Goal: Navigation & Orientation: Find specific page/section

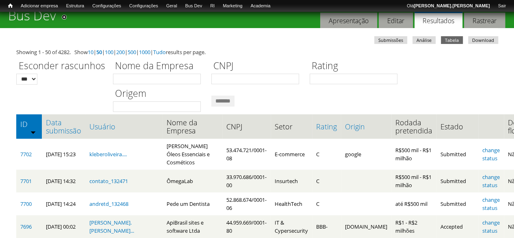
scroll to position [41, 0]
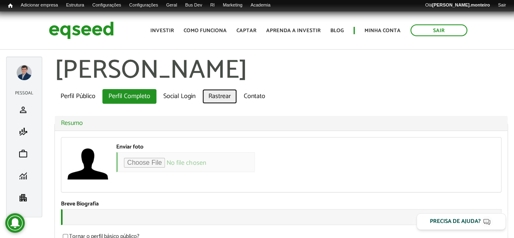
click at [217, 97] on link "Rastrear" at bounding box center [219, 96] width 35 height 15
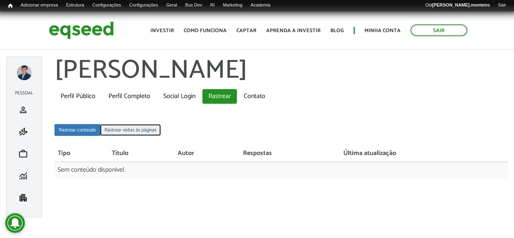
click at [130, 132] on link "Rastrear visitas às páginas" at bounding box center [130, 130] width 61 height 12
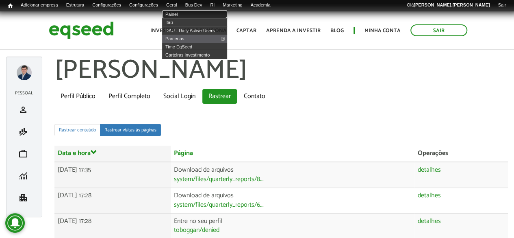
click at [183, 15] on link "Painel" at bounding box center [194, 14] width 65 height 8
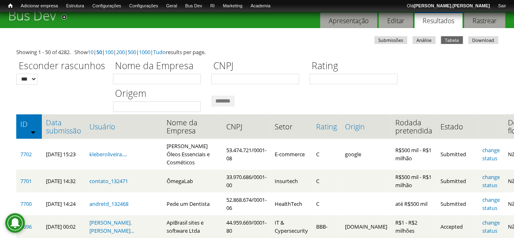
scroll to position [41, 0]
